Goal: Transaction & Acquisition: Obtain resource

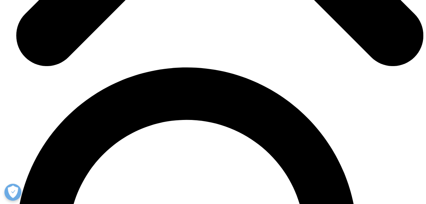
scroll to position [2422, 0]
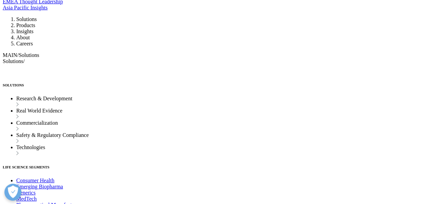
scroll to position [2304, 0]
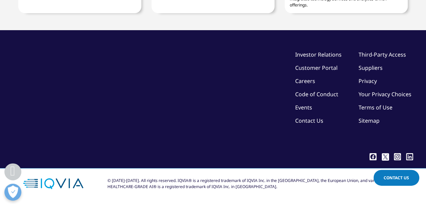
scroll to position [2431, 0]
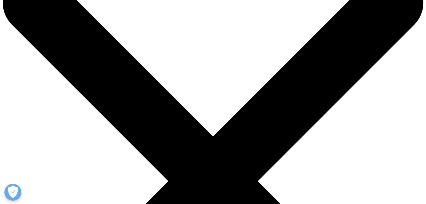
scroll to position [38, 0]
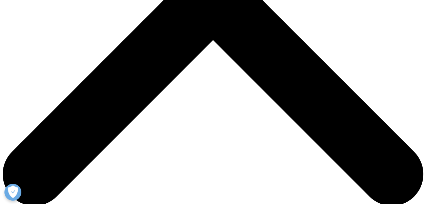
scroll to position [225, 0]
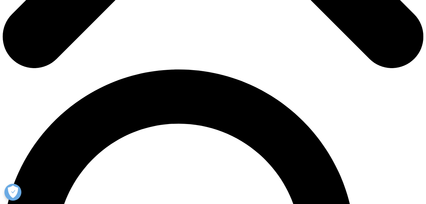
scroll to position [363, 0]
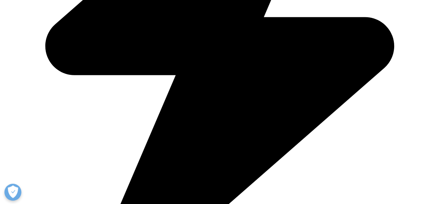
type input "[PERSON_NAME]"
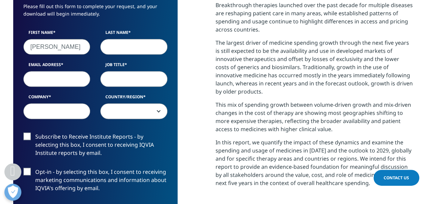
type input "[PERSON_NAME]"
type input "[EMAIL_ADDRESS][DOMAIN_NAME]"
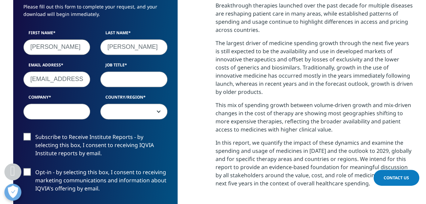
type input "National Health Research Institutes"
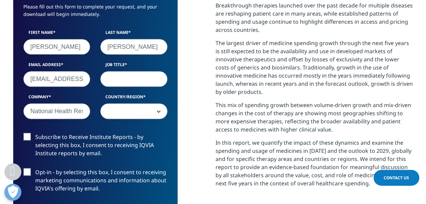
select select "[GEOGRAPHIC_DATA]"
click at [123, 84] on input "Job Title" at bounding box center [133, 79] width 67 height 16
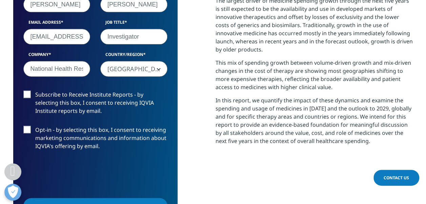
scroll to position [407, 0]
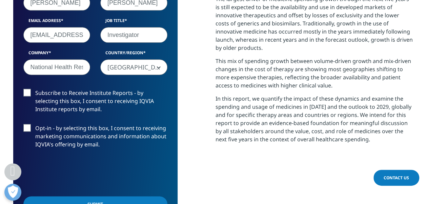
type input "Investigator"
click at [29, 94] on label "Subscribe to Receive Institute Reports - by selecting this box, I consent to re…" at bounding box center [95, 103] width 144 height 28
click at [35, 89] on input "Subscribe to Receive Institute Reports - by selecting this box, I consent to re…" at bounding box center [35, 89] width 0 height 0
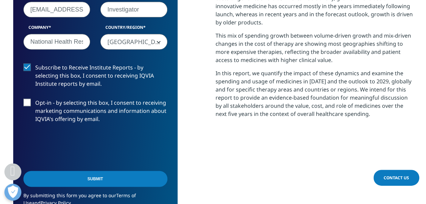
scroll to position [437, 0]
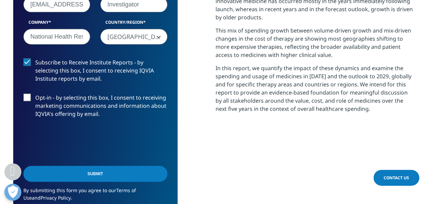
click at [26, 100] on label "Opt-in - by selecting this box, I consent to receiving marketing communications…" at bounding box center [95, 107] width 144 height 28
click at [35, 93] on input "Opt-in - by selecting this box, I consent to receiving marketing communications…" at bounding box center [35, 93] width 0 height 0
click at [92, 177] on input "Submit" at bounding box center [95, 174] width 144 height 16
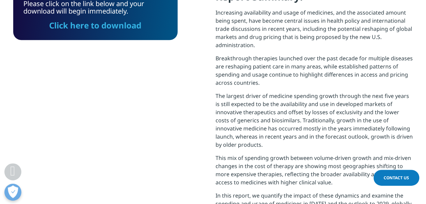
scroll to position [272, 400]
click at [99, 26] on link "Click here to download" at bounding box center [95, 25] width 92 height 11
